Goal: Task Accomplishment & Management: Manage account settings

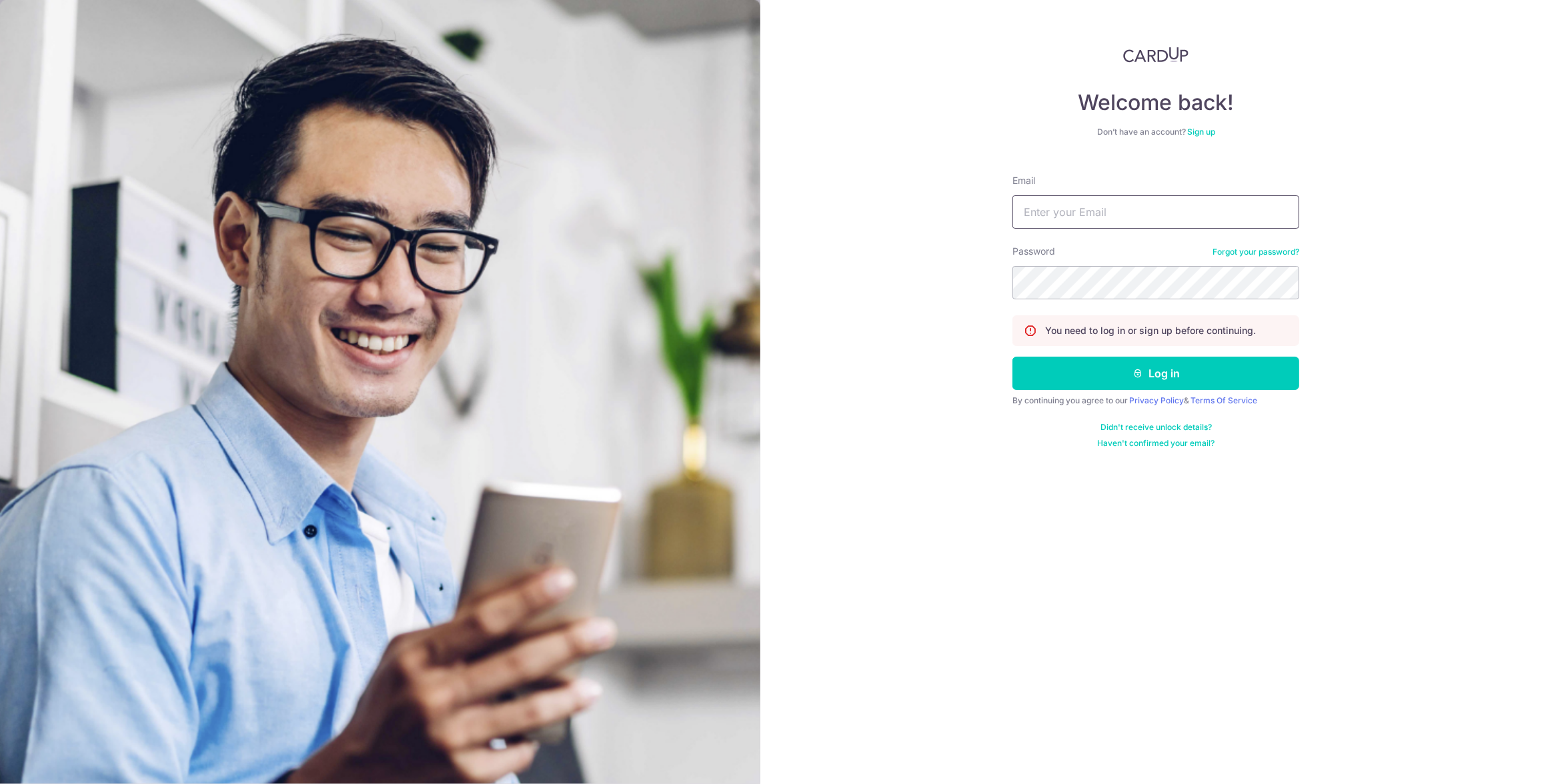
click at [1163, 227] on input "Email" at bounding box center [1156, 212] width 287 height 34
type input "[EMAIL_ADDRESS][DOMAIN_NAME]"
click at [1173, 374] on button "Log in" at bounding box center [1156, 373] width 287 height 34
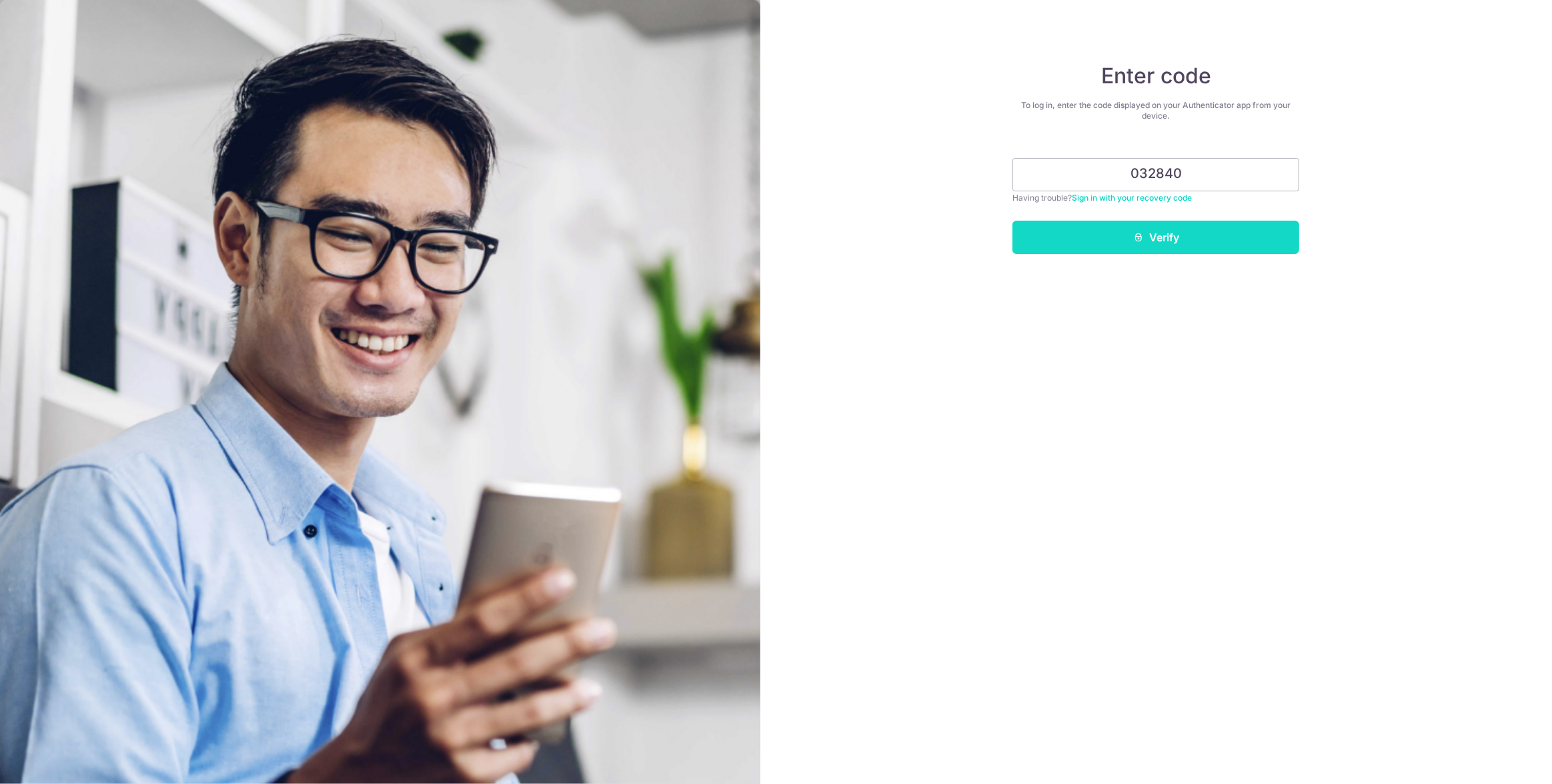
type input "032840"
click at [1192, 231] on button "Verify" at bounding box center [1156, 237] width 287 height 34
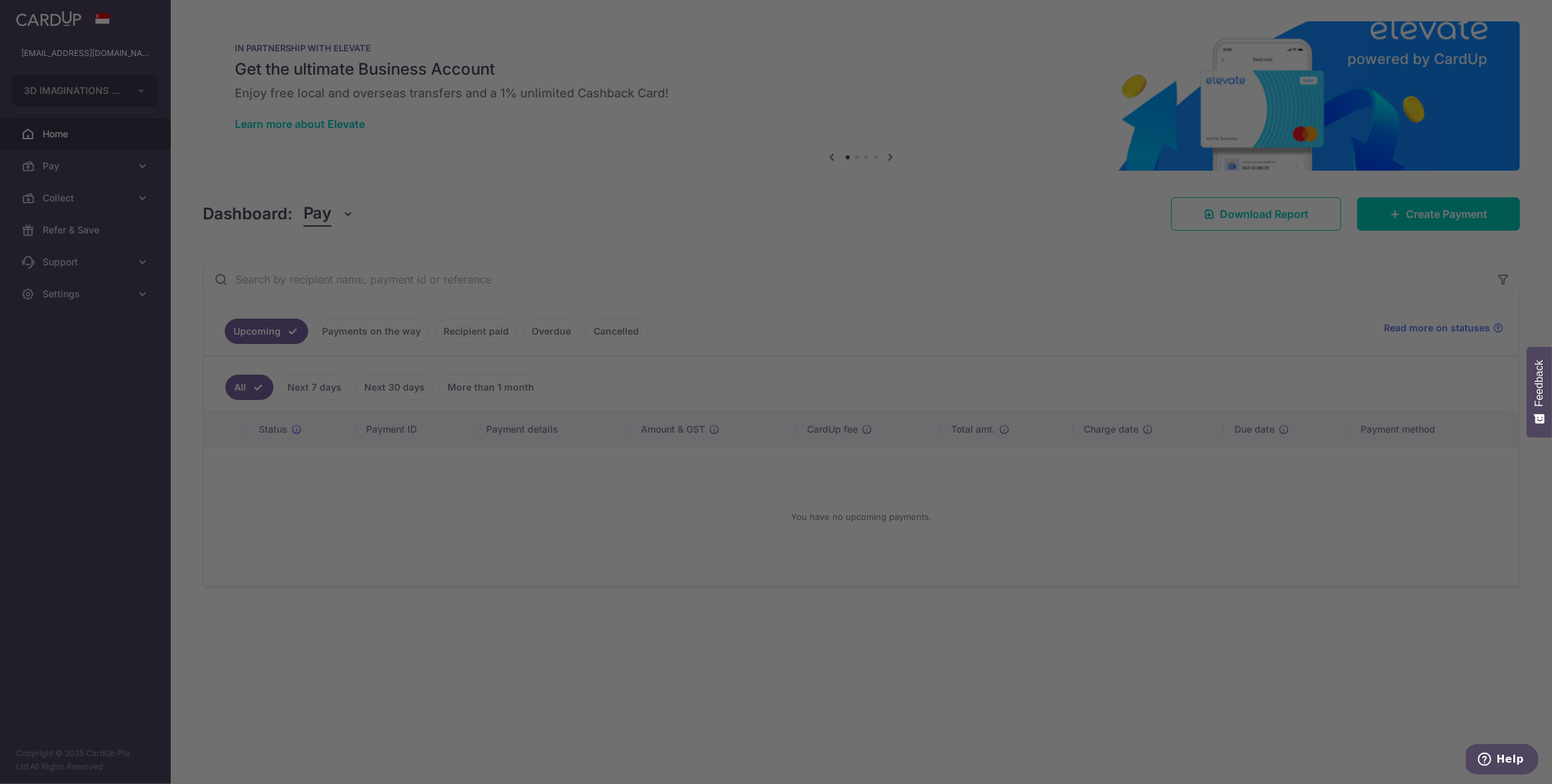
click at [382, 335] on div at bounding box center [783, 396] width 1568 height 792
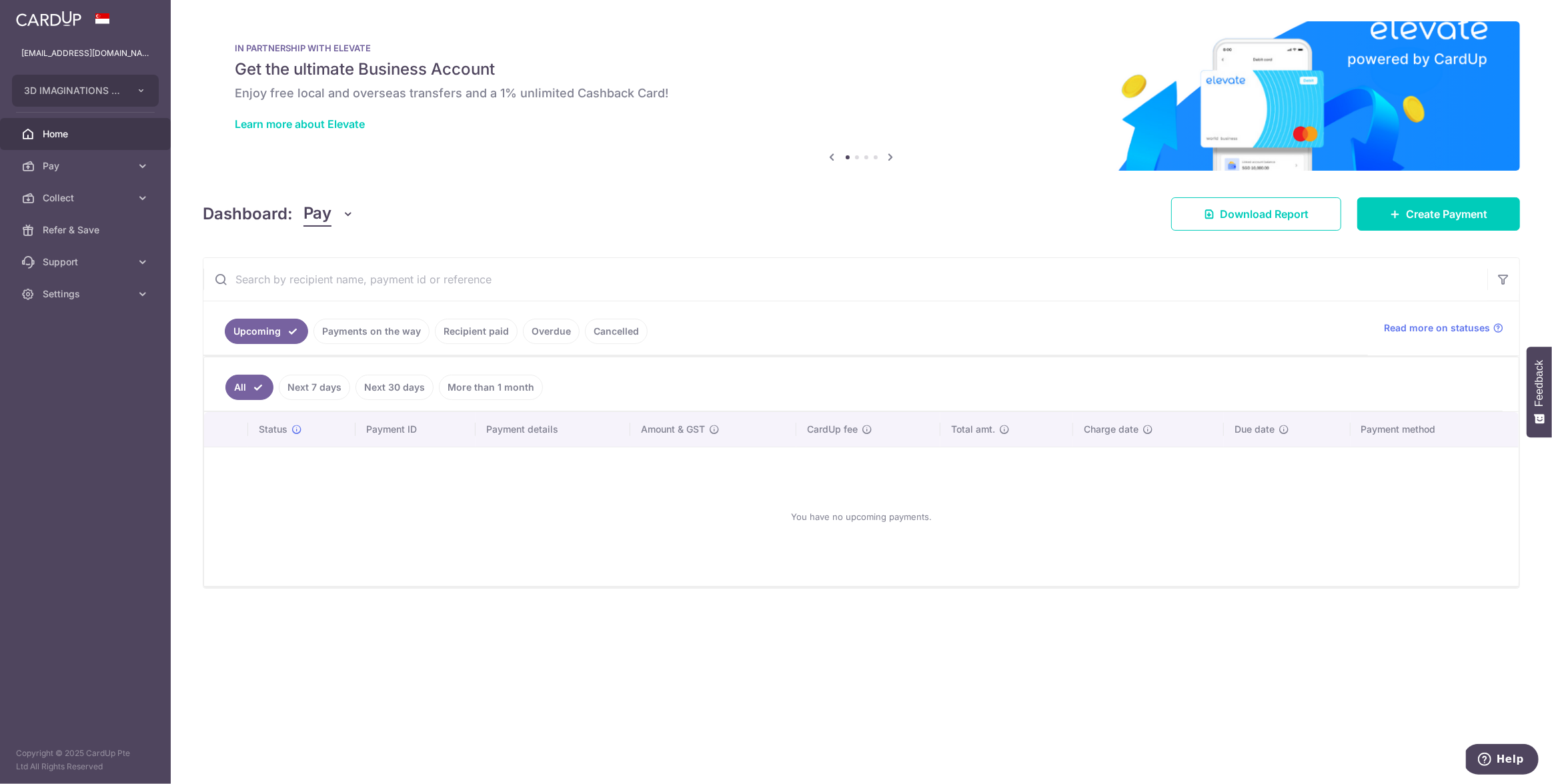
click at [337, 334] on link "Payments on the way" at bounding box center [371, 331] width 116 height 25
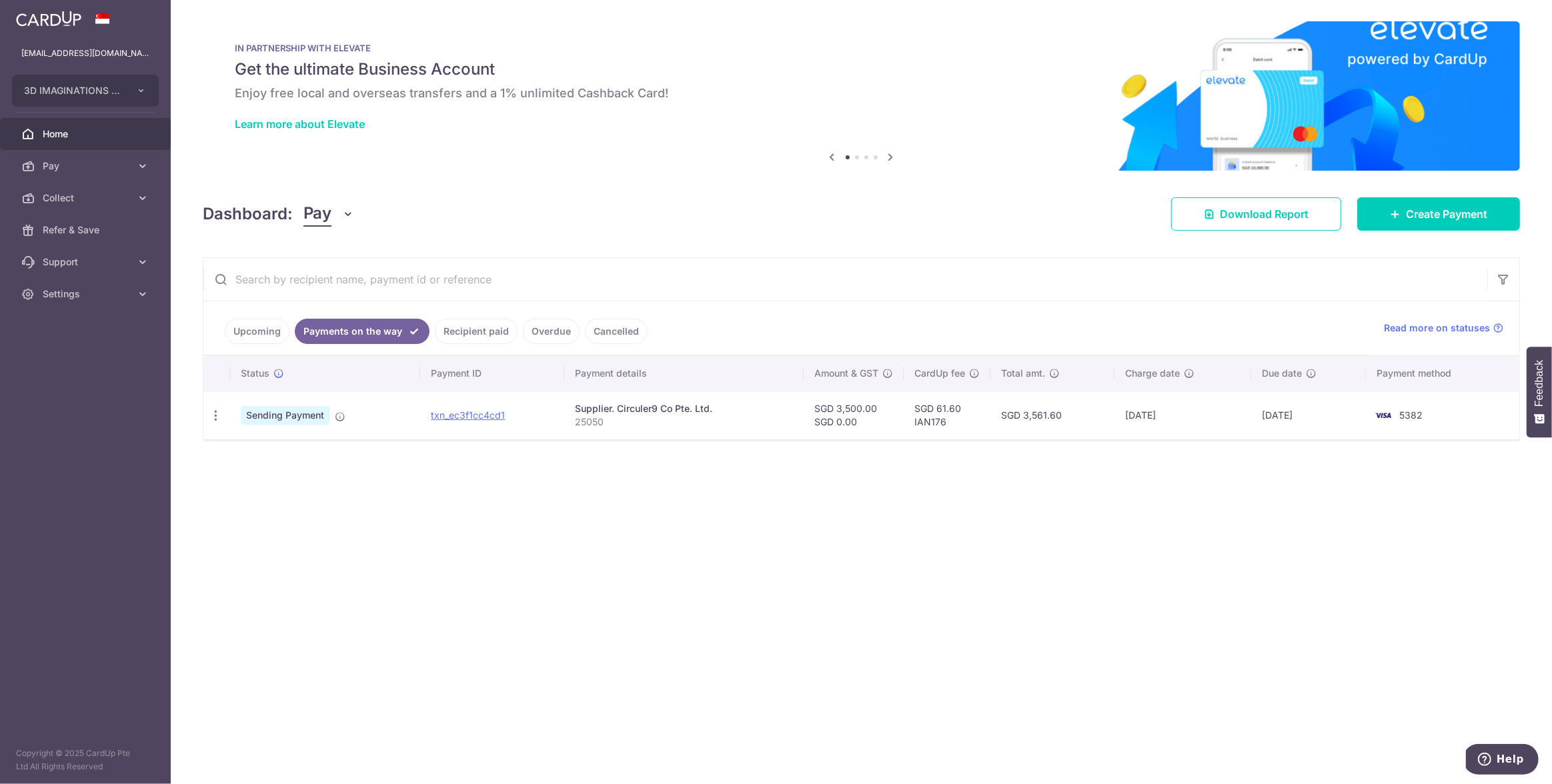
click at [751, 317] on ul "Upcoming Payments on the way Recipient paid Overdue Cancelled" at bounding box center [785, 328] width 1164 height 54
click at [790, 334] on ul "Upcoming Payments on the way Recipient paid Overdue Cancelled" at bounding box center [785, 328] width 1164 height 54
